Goal: Task Accomplishment & Management: Use online tool/utility

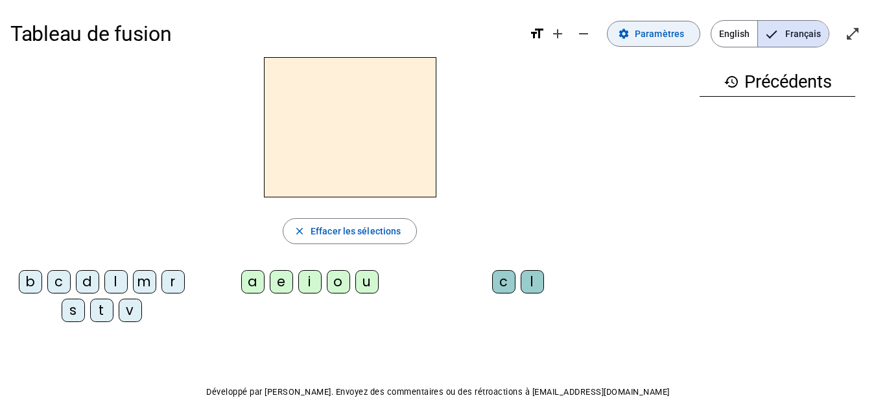
click at [658, 33] on span "Paramètres" at bounding box center [659, 34] width 49 height 16
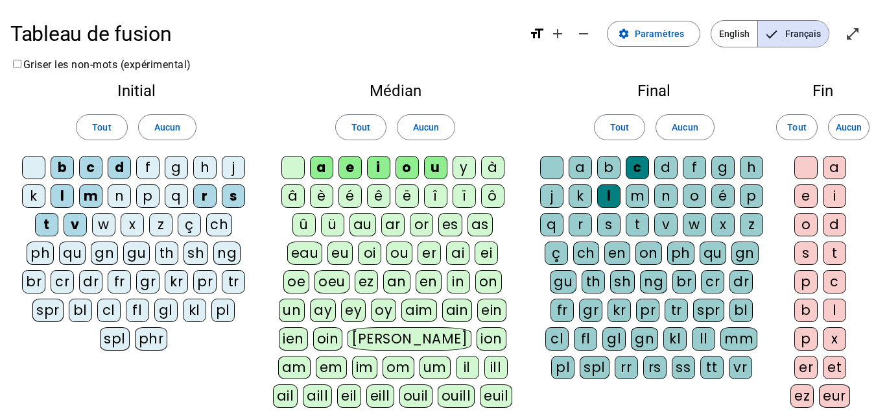
click at [178, 167] on div "g" at bounding box center [176, 167] width 23 height 23
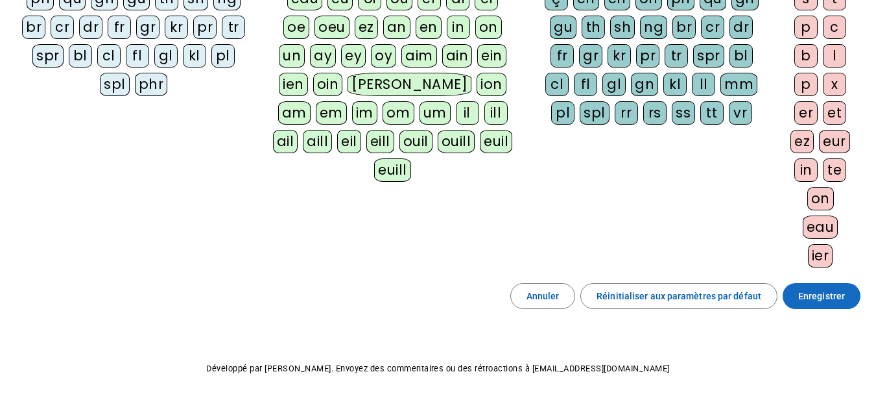
click at [819, 303] on span "Enregistrer" at bounding box center [821, 296] width 47 height 16
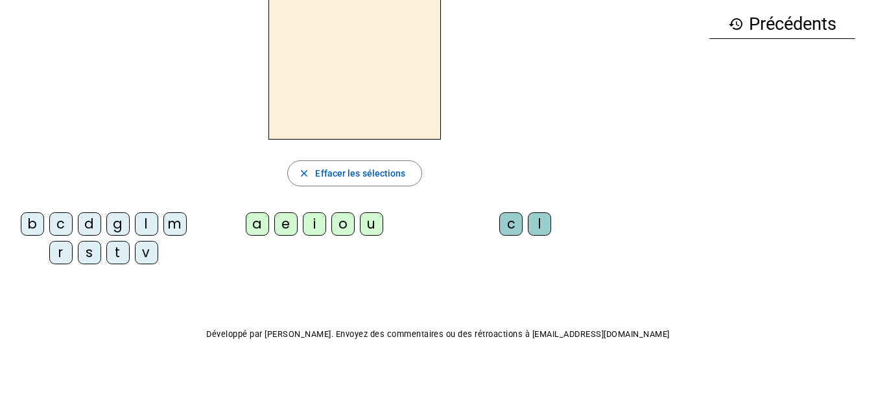
scroll to position [23, 0]
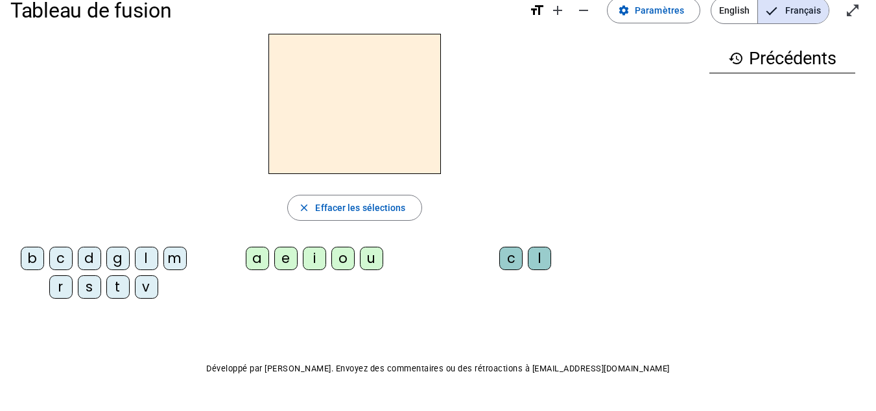
click at [30, 255] on div "b" at bounding box center [32, 257] width 23 height 23
click at [292, 258] on div "e" at bounding box center [285, 257] width 23 height 23
click at [510, 257] on div "c" at bounding box center [510, 257] width 23 height 23
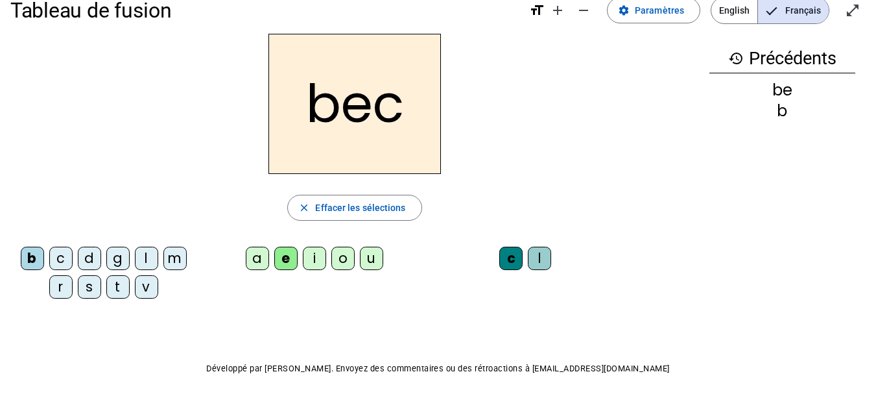
click at [86, 281] on div "s" at bounding box center [89, 286] width 23 height 23
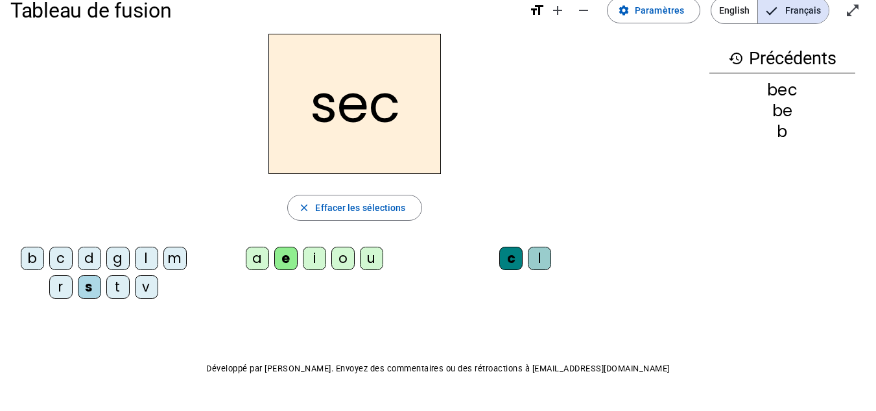
click at [251, 254] on div "a" at bounding box center [257, 257] width 23 height 23
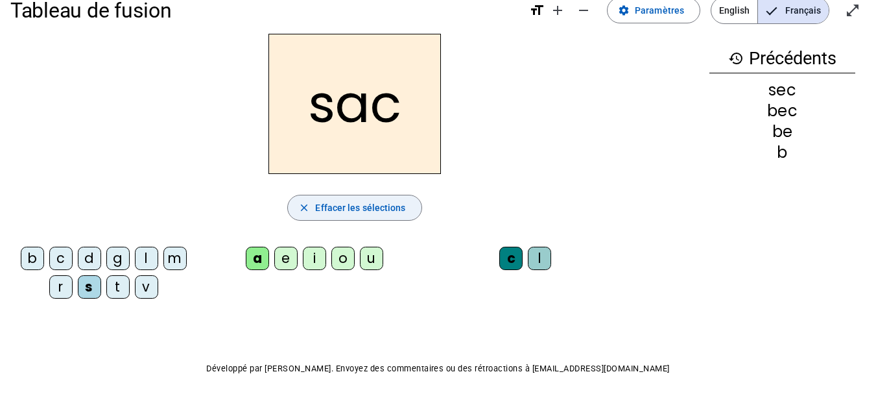
click at [354, 205] on span "Effacer les sélections" at bounding box center [360, 208] width 90 height 16
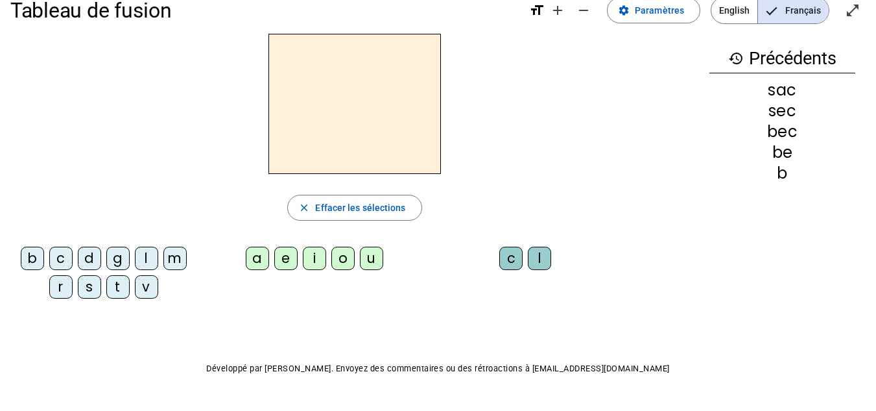
click at [84, 292] on div "s" at bounding box center [89, 286] width 23 height 23
click at [257, 259] on div "a" at bounding box center [257, 257] width 23 height 23
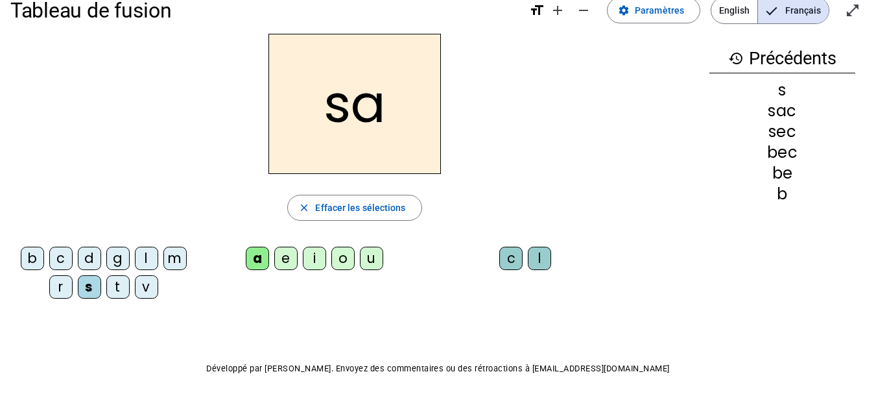
click at [150, 283] on div "v" at bounding box center [146, 286] width 23 height 23
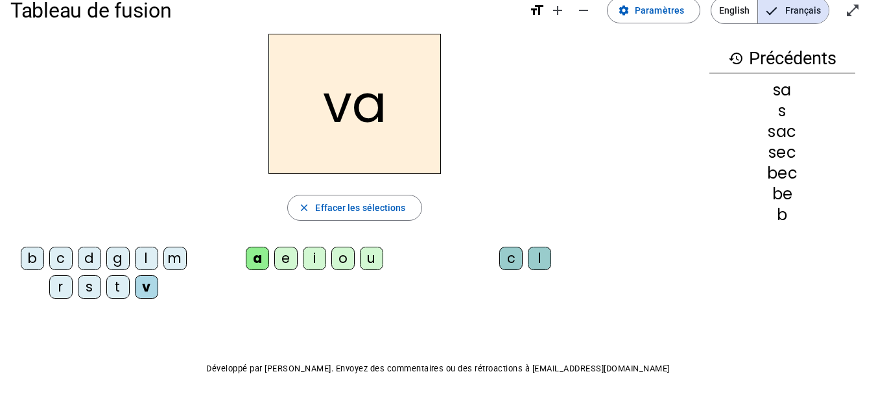
click at [540, 261] on div "l" at bounding box center [539, 257] width 23 height 23
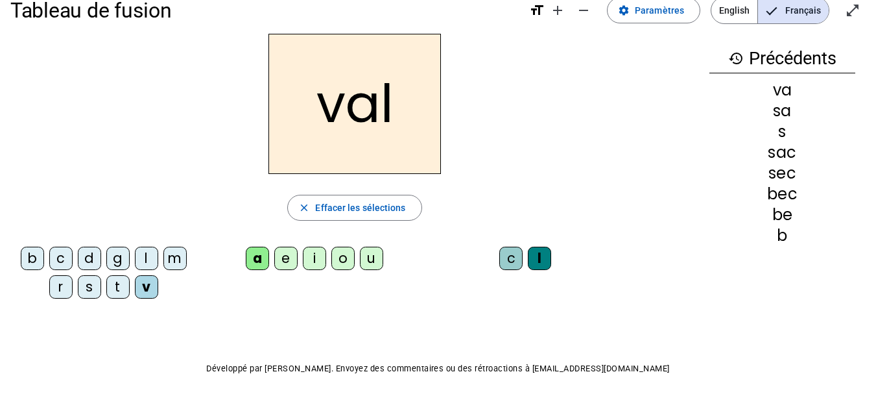
click at [180, 261] on div "m" at bounding box center [174, 257] width 23 height 23
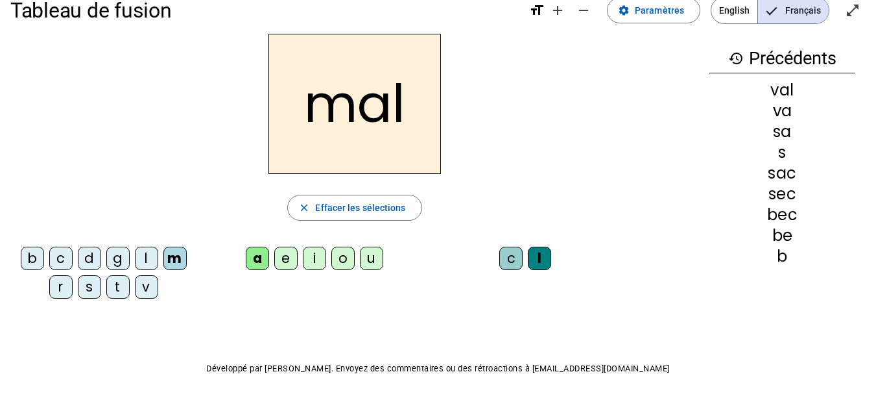
click at [311, 259] on div "i" at bounding box center [314, 257] width 23 height 23
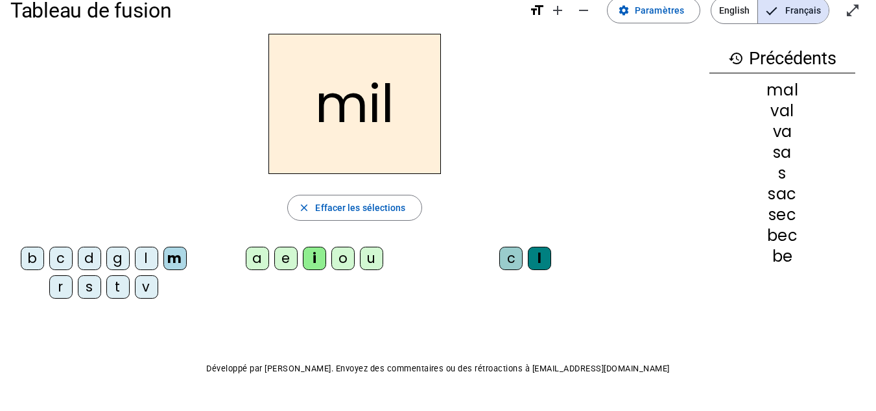
click at [88, 281] on div "s" at bounding box center [89, 286] width 23 height 23
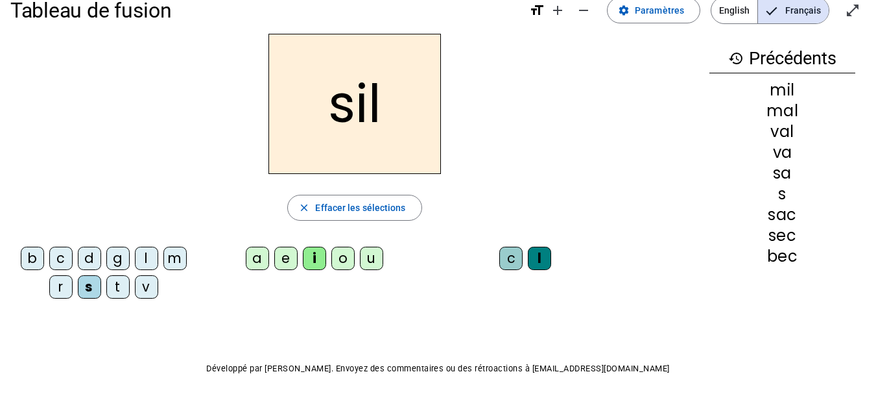
click at [254, 259] on div "a" at bounding box center [257, 257] width 23 height 23
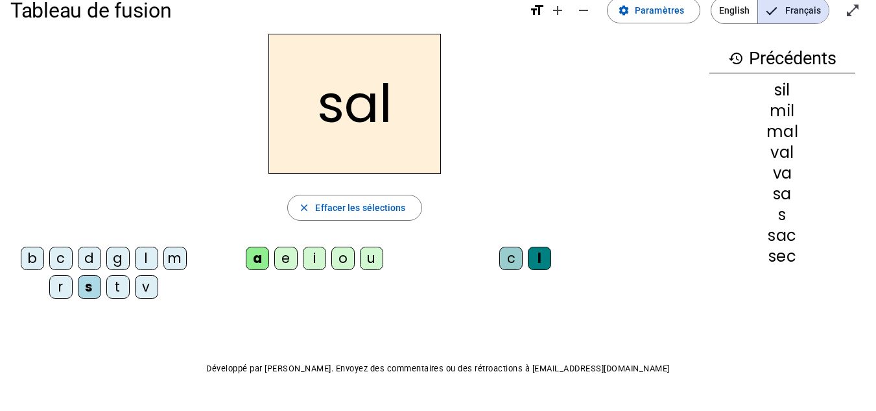
click at [345, 261] on div "o" at bounding box center [342, 257] width 23 height 23
click at [277, 257] on div "e" at bounding box center [285, 257] width 23 height 23
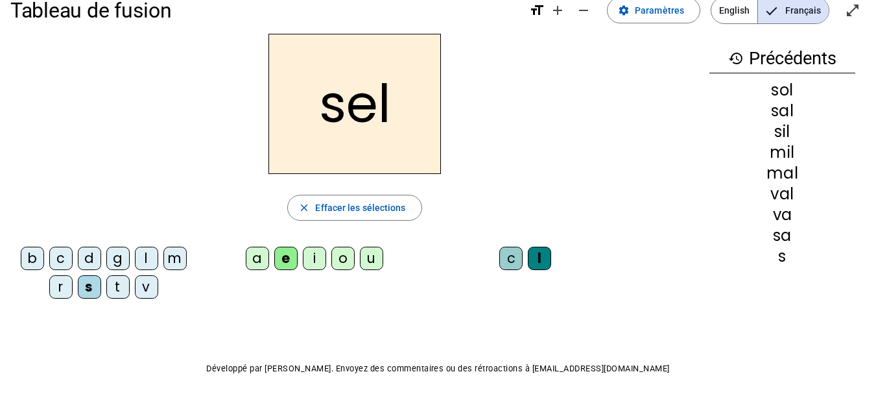
click at [277, 257] on div "e" at bounding box center [285, 257] width 23 height 23
click at [123, 262] on div "g" at bounding box center [117, 257] width 23 height 23
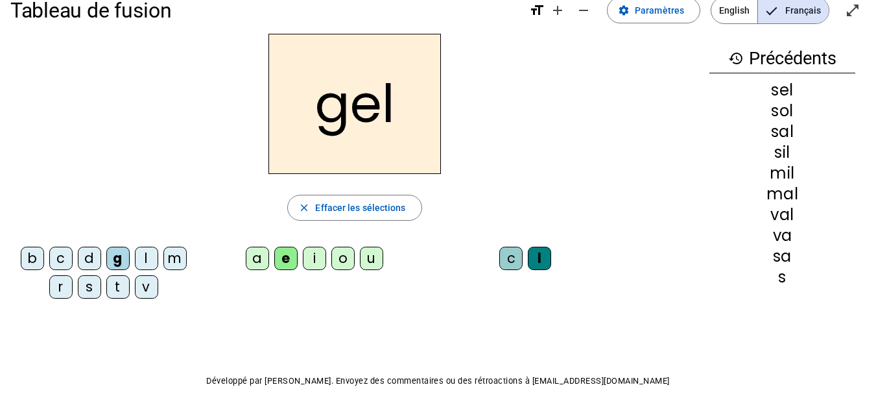
click at [34, 250] on div "b" at bounding box center [32, 257] width 23 height 23
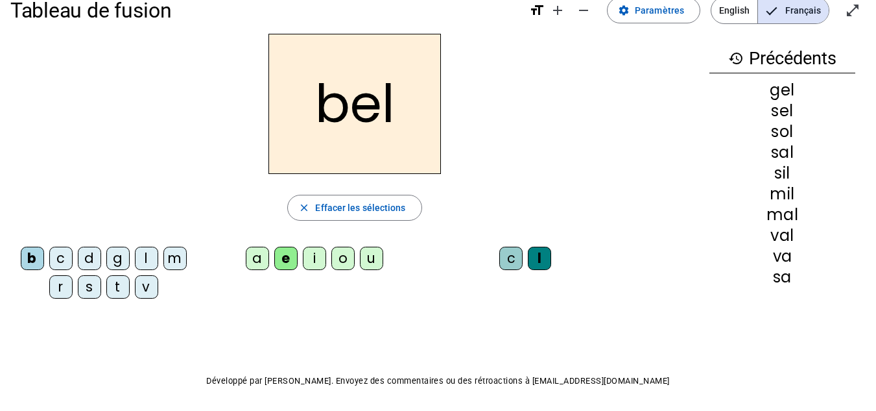
click at [115, 283] on div "t" at bounding box center [117, 286] width 23 height 23
